Goal: Book appointment/travel/reservation

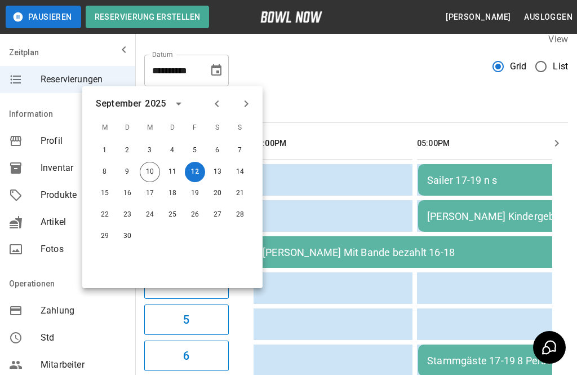
click at [176, 170] on button "11" at bounding box center [172, 172] width 20 height 20
click at [172, 170] on button "11" at bounding box center [172, 172] width 20 height 20
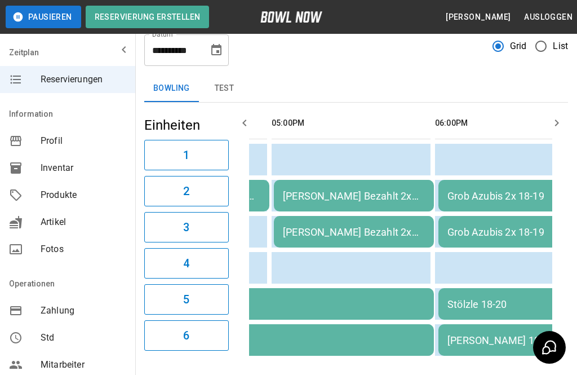
scroll to position [30, 0]
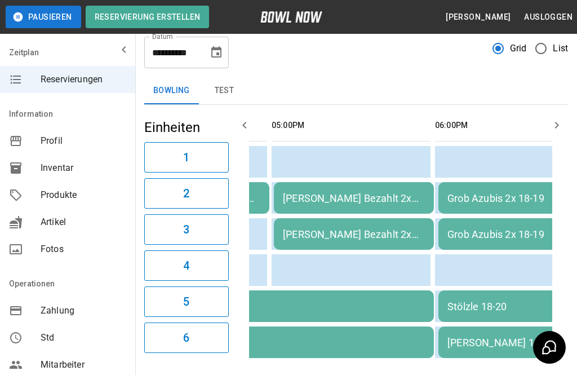
click at [220, 56] on icon "Choose date, selected date is 11. Sep. 2025" at bounding box center [217, 53] width 14 height 14
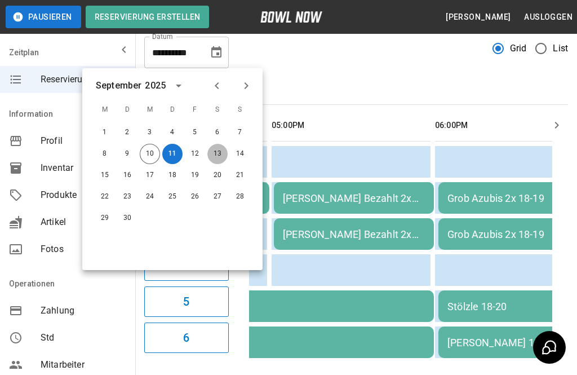
click at [219, 156] on button "13" at bounding box center [217, 154] width 20 height 20
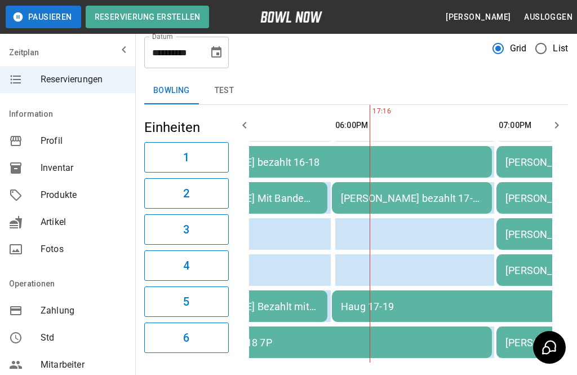
scroll to position [0, 580]
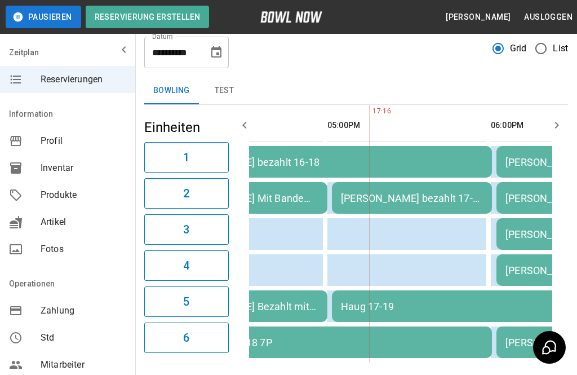
click at [218, 52] on icon "Choose date, selected date is 13. Sep. 2025" at bounding box center [217, 53] width 14 height 14
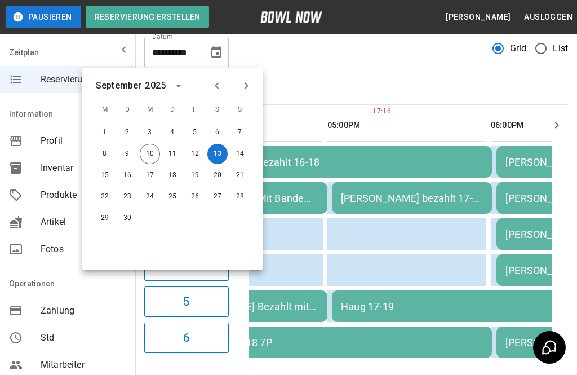
click at [197, 154] on button "12" at bounding box center [195, 154] width 20 height 20
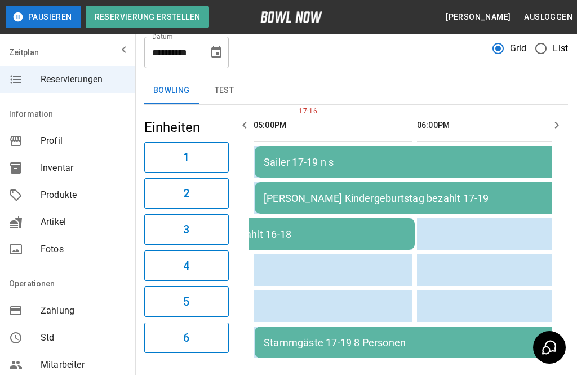
click at [212, 60] on button "Choose date, selected date is 12. Sep. 2025" at bounding box center [216, 52] width 23 height 23
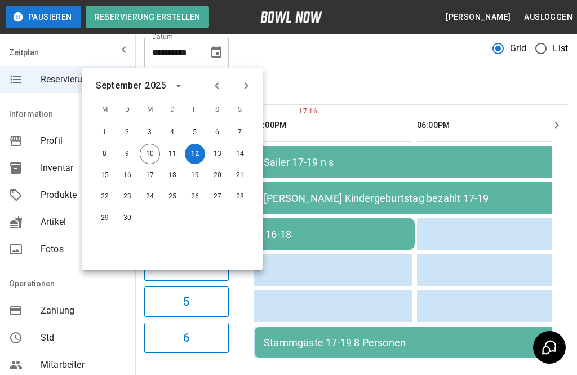
click at [223, 149] on button "13" at bounding box center [217, 154] width 20 height 20
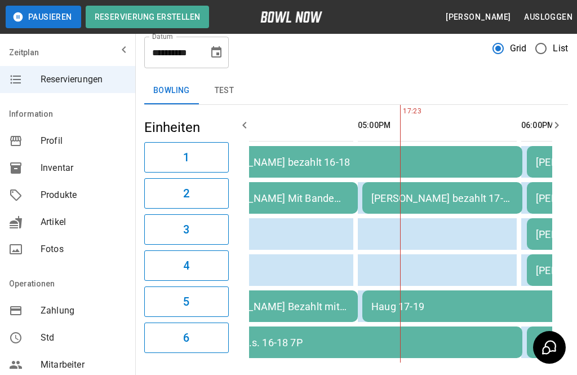
scroll to position [12, 0]
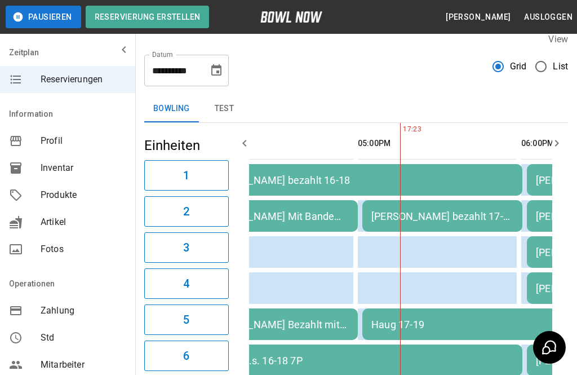
click at [219, 80] on button "Choose date, selected date is 13. Sep. 2025" at bounding box center [216, 70] width 23 height 23
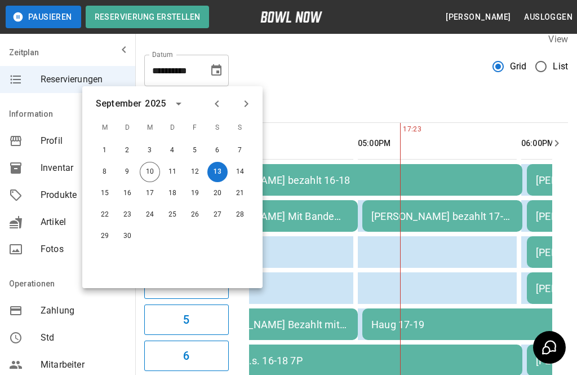
click at [165, 167] on button "11" at bounding box center [172, 172] width 20 height 20
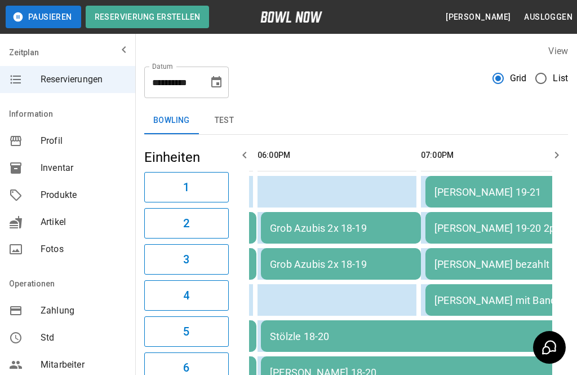
scroll to position [0, 0]
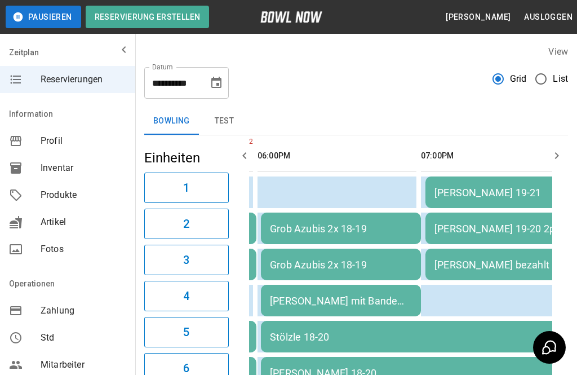
click at [220, 86] on icon "Choose date, selected date is 11. Sep. 2025" at bounding box center [217, 83] width 14 height 14
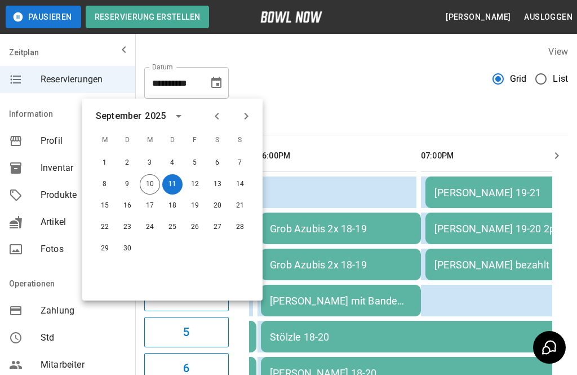
click at [189, 183] on button "12" at bounding box center [195, 184] width 20 height 20
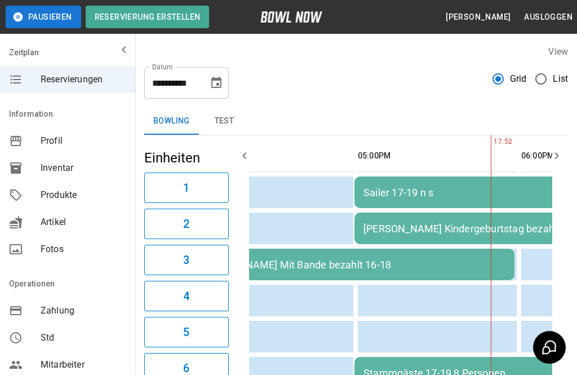
scroll to position [0, 100]
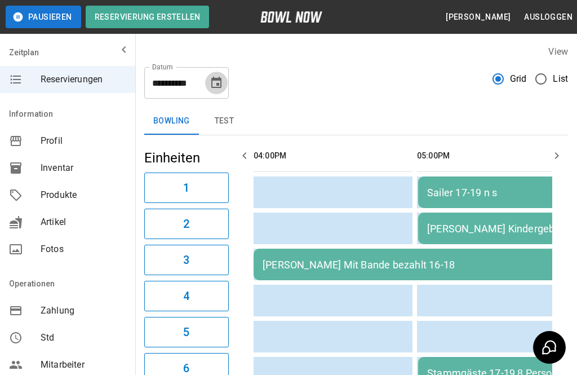
click at [221, 89] on icon "Choose date, selected date is 12. Sep. 2025" at bounding box center [217, 83] width 14 height 14
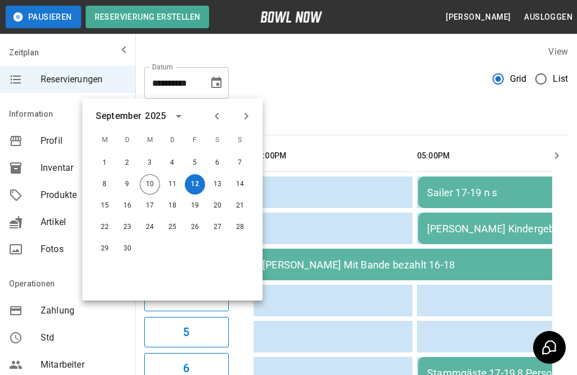
click at [253, 114] on button "Next month" at bounding box center [246, 116] width 19 height 19
click at [250, 120] on icon "Next month" at bounding box center [247, 116] width 14 height 14
click at [218, 117] on icon "Previous month" at bounding box center [217, 116] width 14 height 14
click at [241, 161] on button "5" at bounding box center [240, 163] width 20 height 20
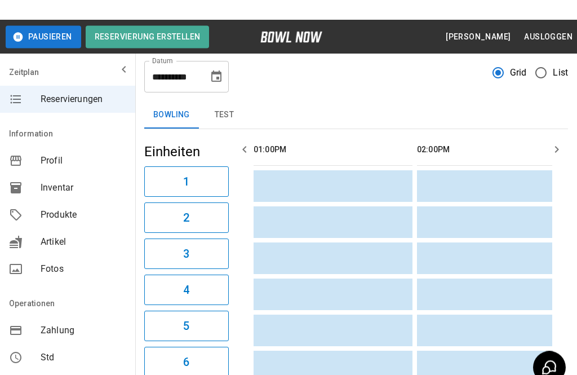
scroll to position [0, 0]
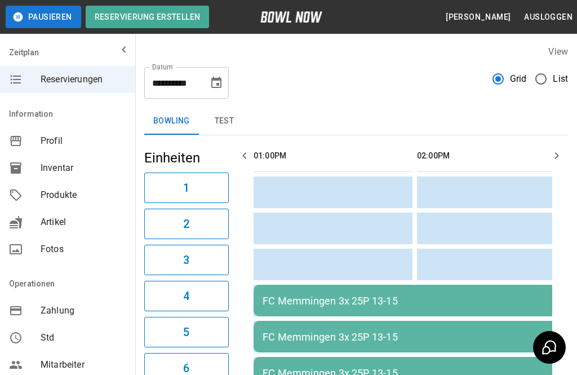
click at [224, 90] on button "Choose date, selected date is 5. Okt. 2025" at bounding box center [216, 83] width 23 height 23
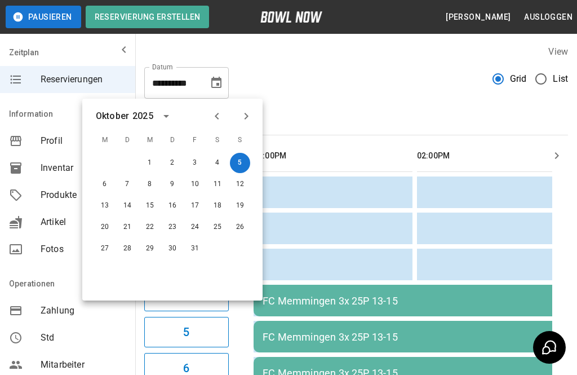
click at [215, 111] on icon "Previous month" at bounding box center [217, 116] width 14 height 14
click at [217, 180] on button "13" at bounding box center [217, 184] width 20 height 20
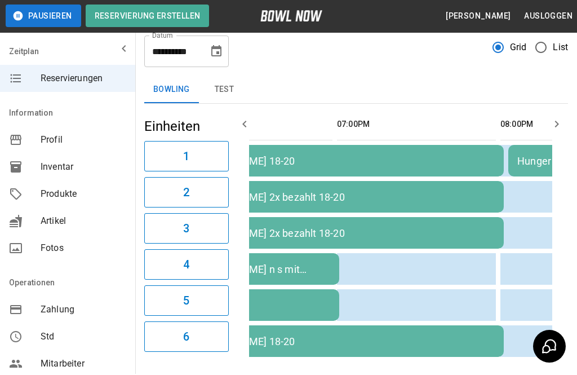
scroll to position [32, 0]
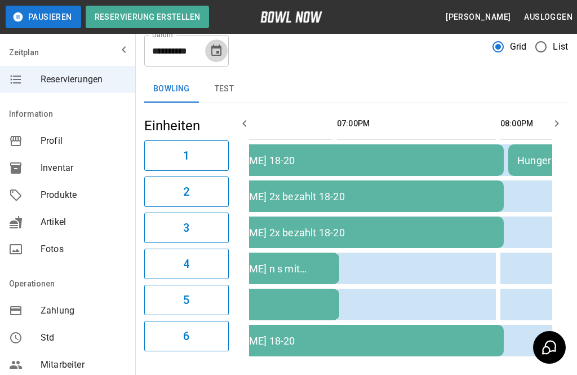
click at [220, 49] on icon "Choose date, selected date is 13. Sep. 2025" at bounding box center [216, 50] width 10 height 11
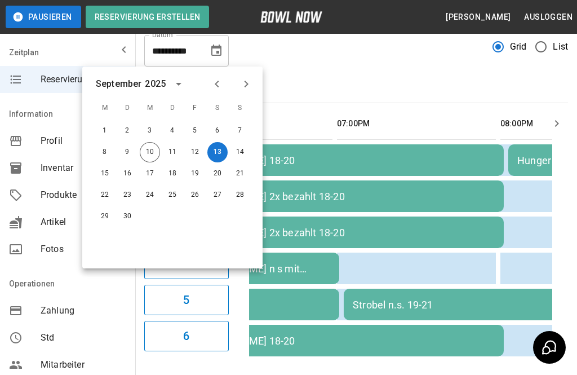
click at [221, 53] on icon "Choose date, selected date is 13. Sep. 2025" at bounding box center [216, 50] width 10 height 11
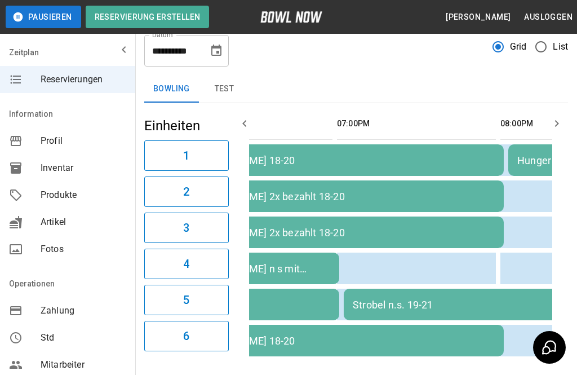
click at [219, 54] on icon "Choose date, selected date is 13. Sep. 2025" at bounding box center [216, 50] width 10 height 11
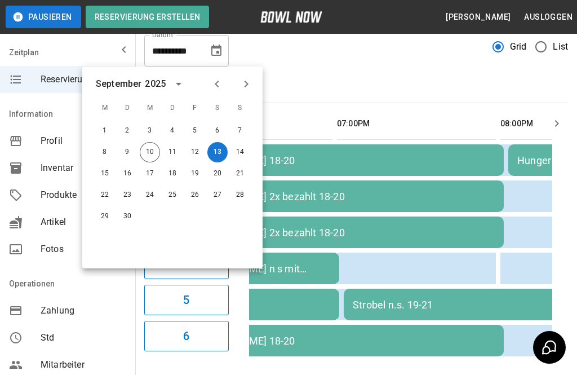
click at [200, 156] on button "12" at bounding box center [195, 152] width 20 height 20
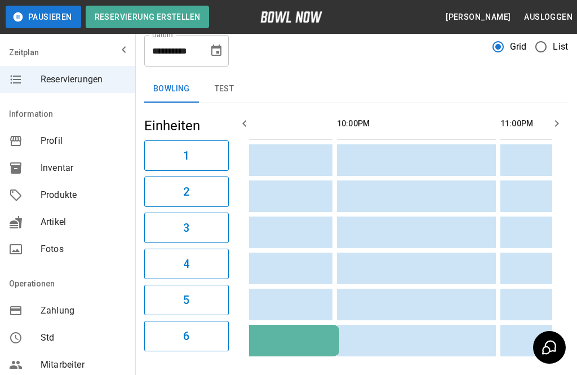
scroll to position [0, 327]
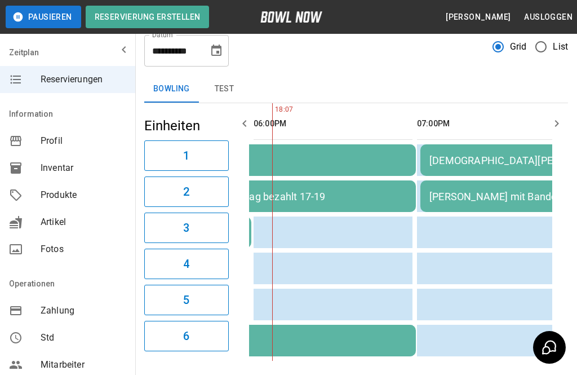
click at [219, 52] on icon "Choose date, selected date is 12. Sep. 2025" at bounding box center [216, 50] width 10 height 11
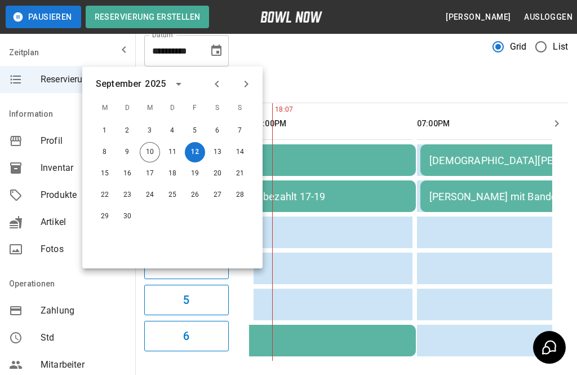
click at [219, 154] on button "13" at bounding box center [217, 152] width 20 height 20
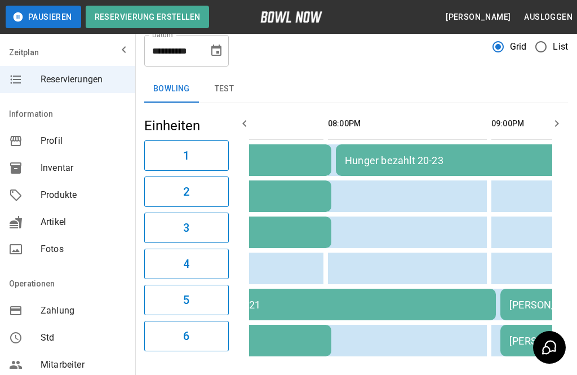
scroll to position [12, 0]
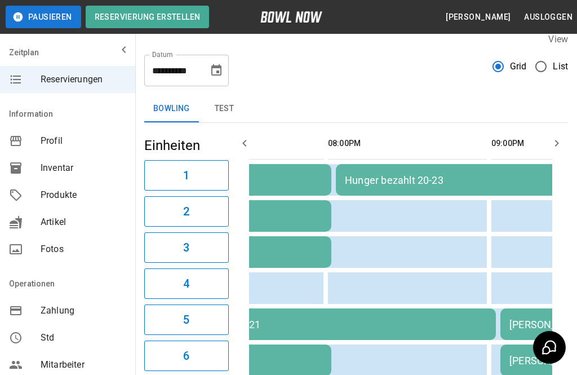
click at [223, 68] on icon "Choose date, selected date is 13. Sep. 2025" at bounding box center [217, 71] width 14 height 14
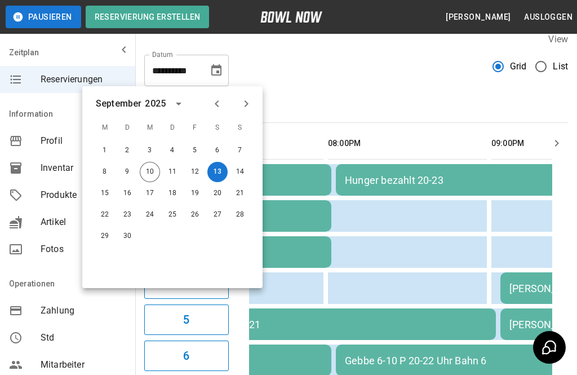
click at [198, 213] on button "26" at bounding box center [195, 215] width 20 height 20
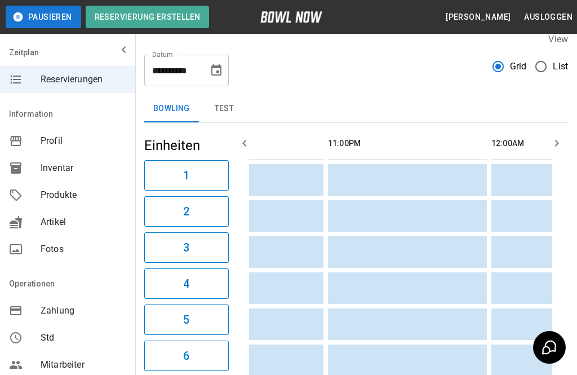
type input "**********"
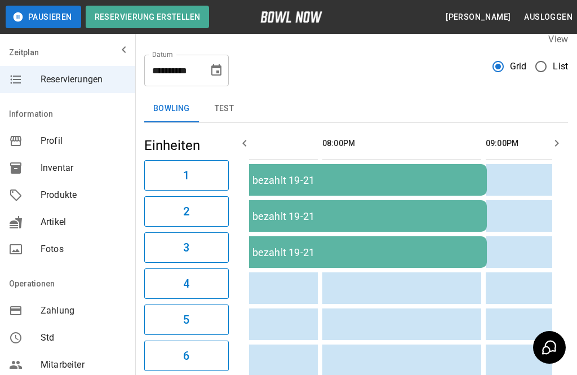
scroll to position [0, 585]
